Goal: Task Accomplishment & Management: Use online tool/utility

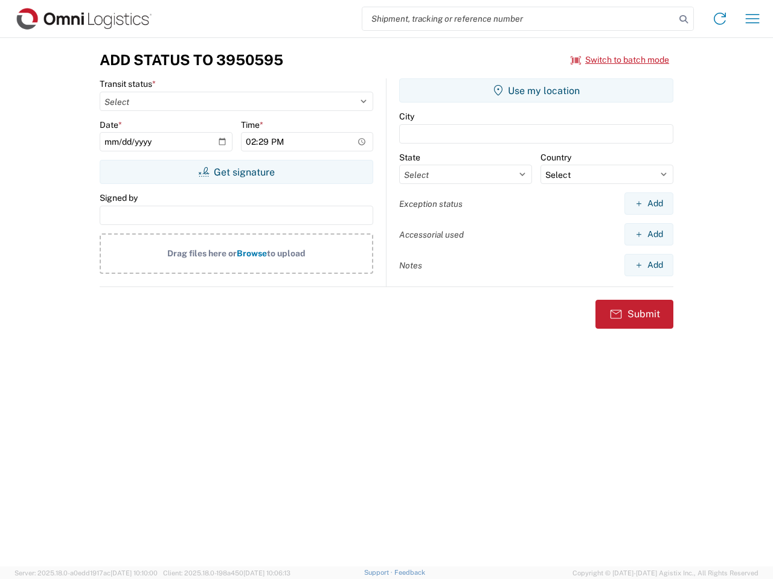
click at [518, 19] on input "search" at bounding box center [518, 18] width 313 height 23
click at [683, 19] on icon at bounding box center [683, 19] width 17 height 17
click at [719, 19] on icon at bounding box center [719, 18] width 19 height 19
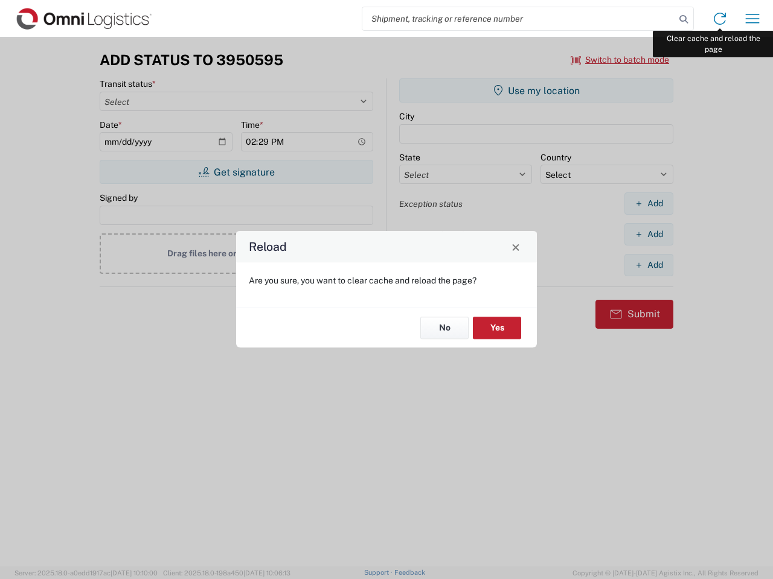
click at [752, 19] on div "Reload Are you sure, you want to clear cache and reload the page? No Yes" at bounding box center [386, 289] width 773 height 579
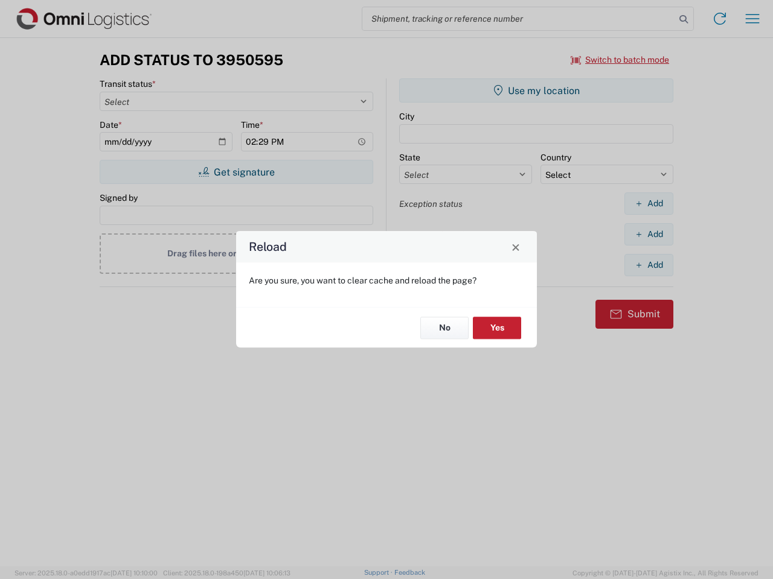
click at [620, 60] on div "Reload Are you sure, you want to clear cache and reload the page? No Yes" at bounding box center [386, 289] width 773 height 579
click at [236, 172] on div "Reload Are you sure, you want to clear cache and reload the page? No Yes" at bounding box center [386, 289] width 773 height 579
click at [536, 91] on div "Reload Are you sure, you want to clear cache and reload the page? No Yes" at bounding box center [386, 289] width 773 height 579
click at [648, 203] on div "Reload Are you sure, you want to clear cache and reload the page? No Yes" at bounding box center [386, 289] width 773 height 579
click at [648, 234] on div "Reload Are you sure, you want to clear cache and reload the page? No Yes" at bounding box center [386, 289] width 773 height 579
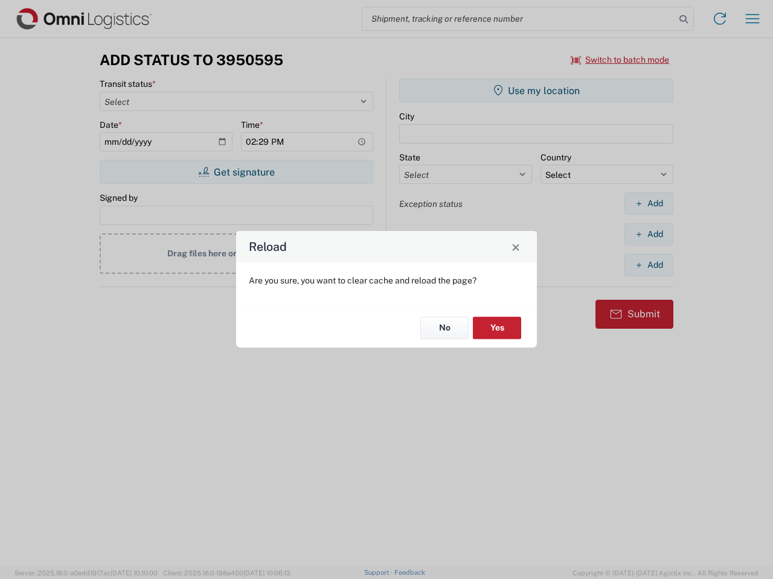
click at [648, 265] on div "Reload Are you sure, you want to clear cache and reload the page? No Yes" at bounding box center [386, 289] width 773 height 579
